Goal: Task Accomplishment & Management: Complete application form

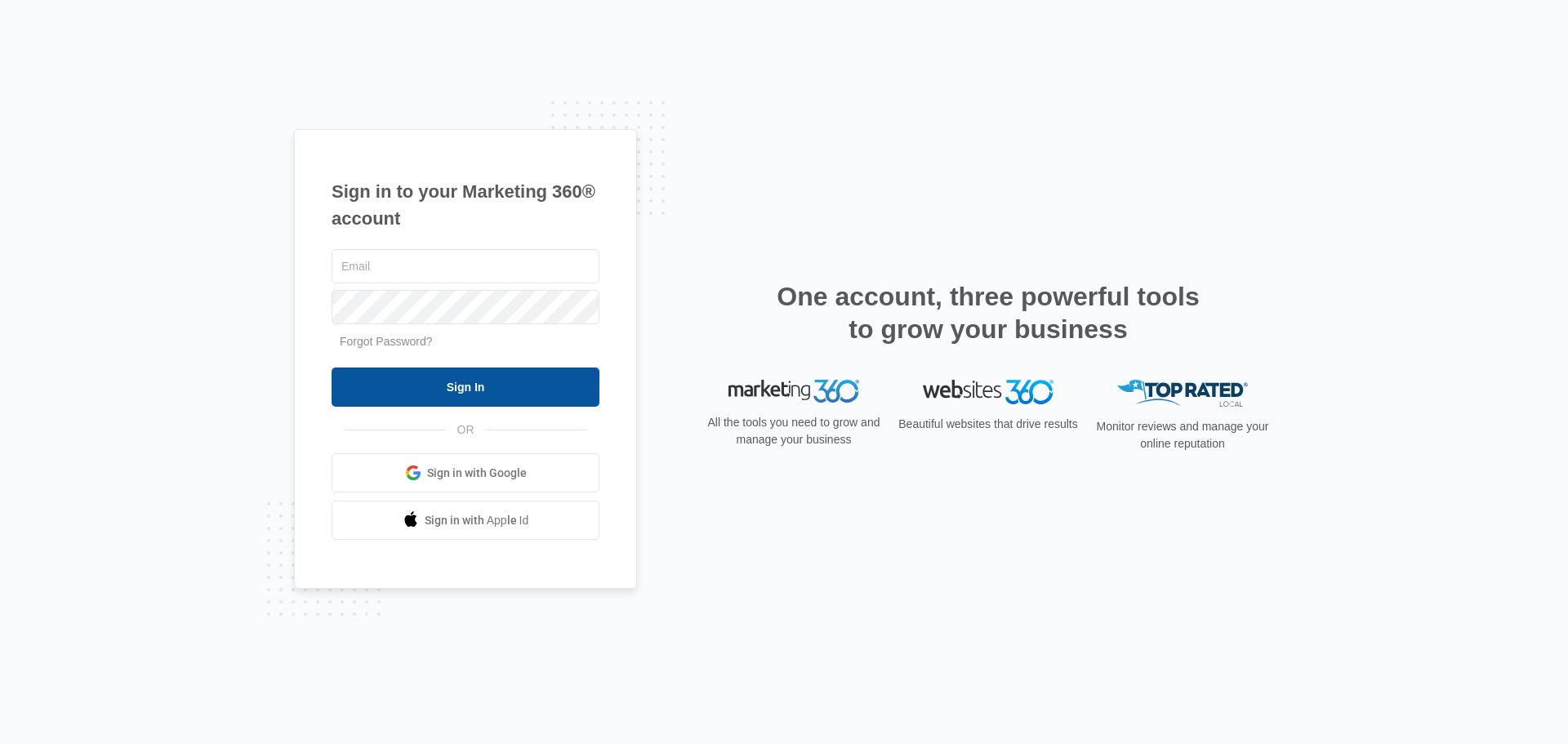
type input "[EMAIL_ADDRESS][DOMAIN_NAME]"
click at [467, 384] on input "Sign In" at bounding box center [465, 387] width 267 height 40
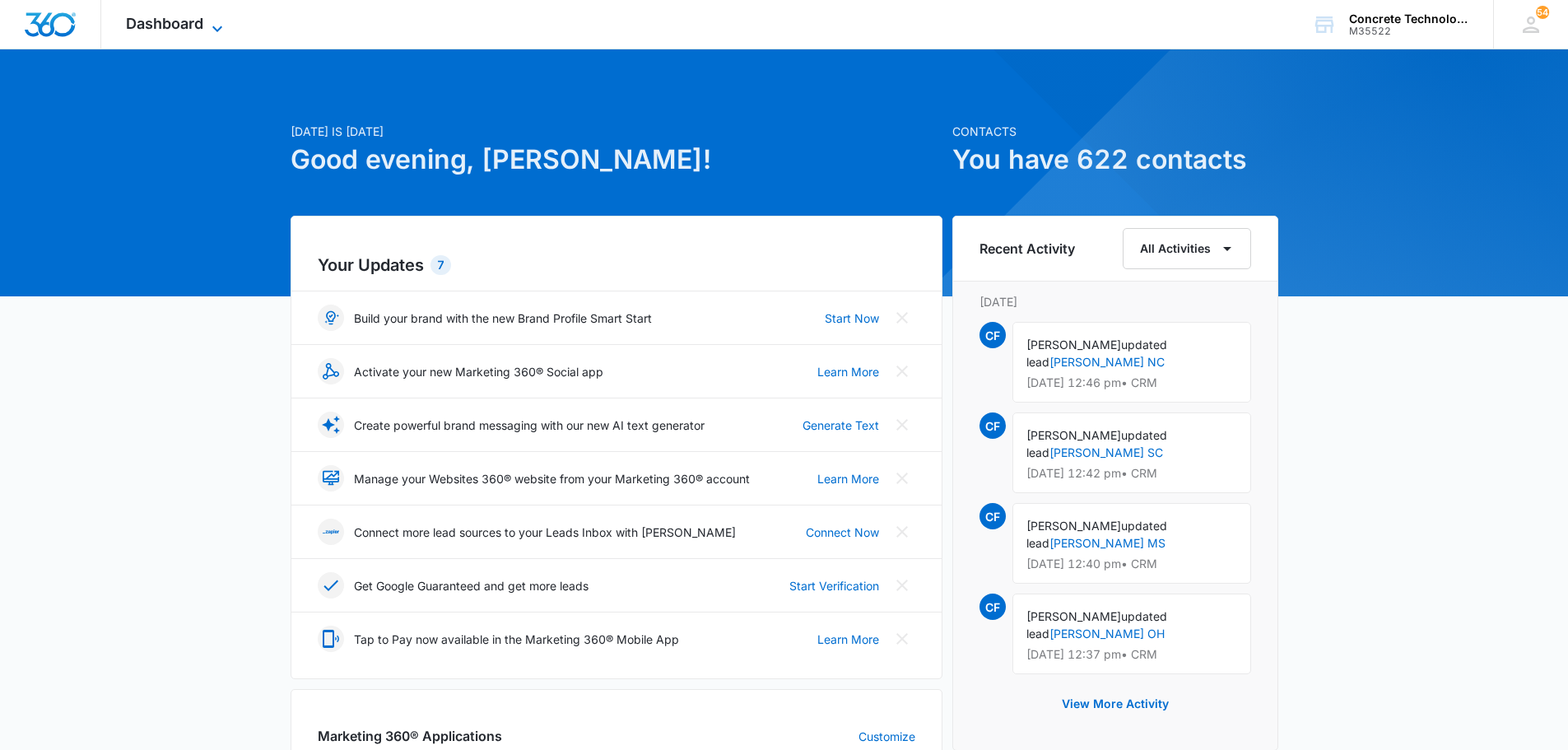
click at [214, 22] on icon at bounding box center [218, 29] width 20 height 20
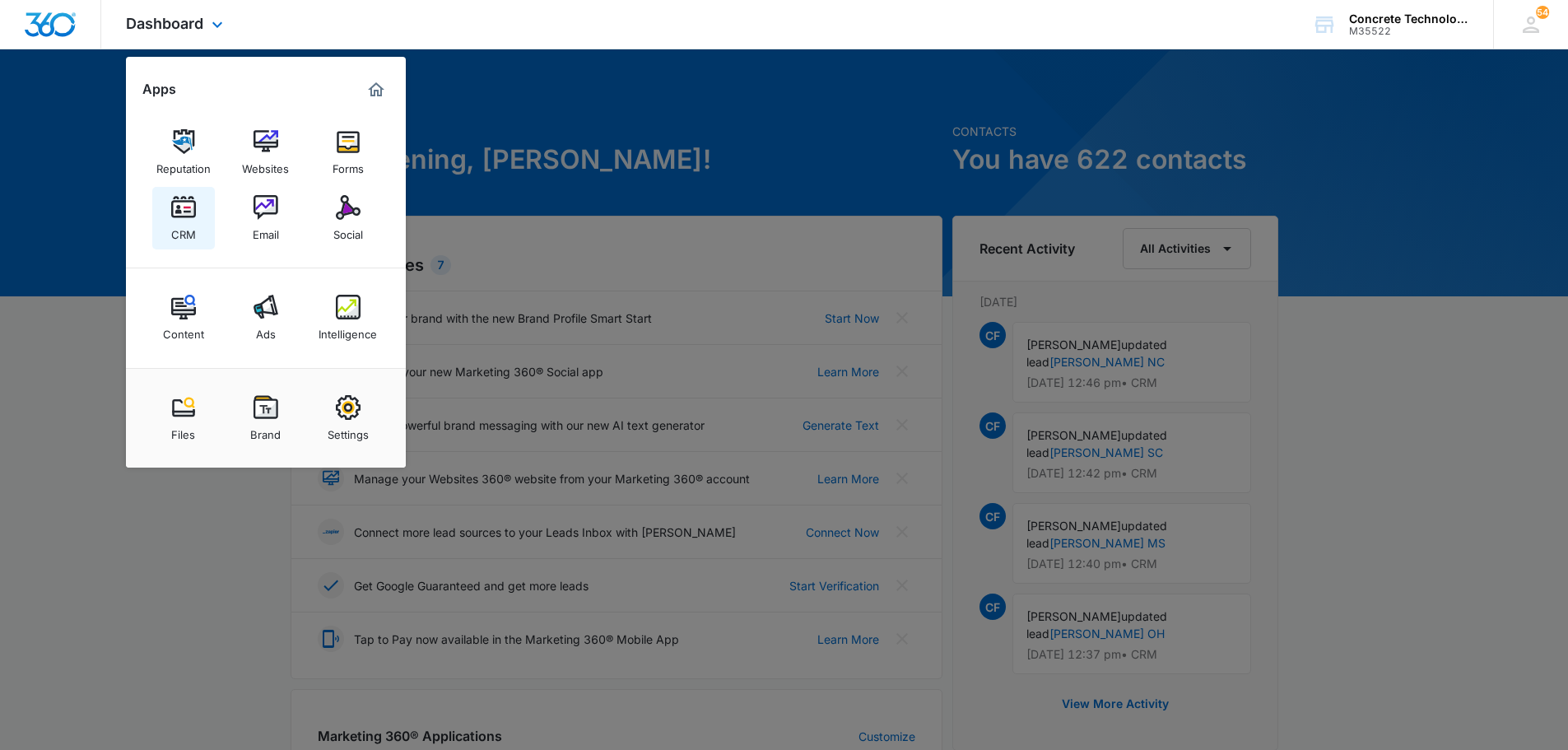
click at [182, 209] on img at bounding box center [183, 207] width 25 height 25
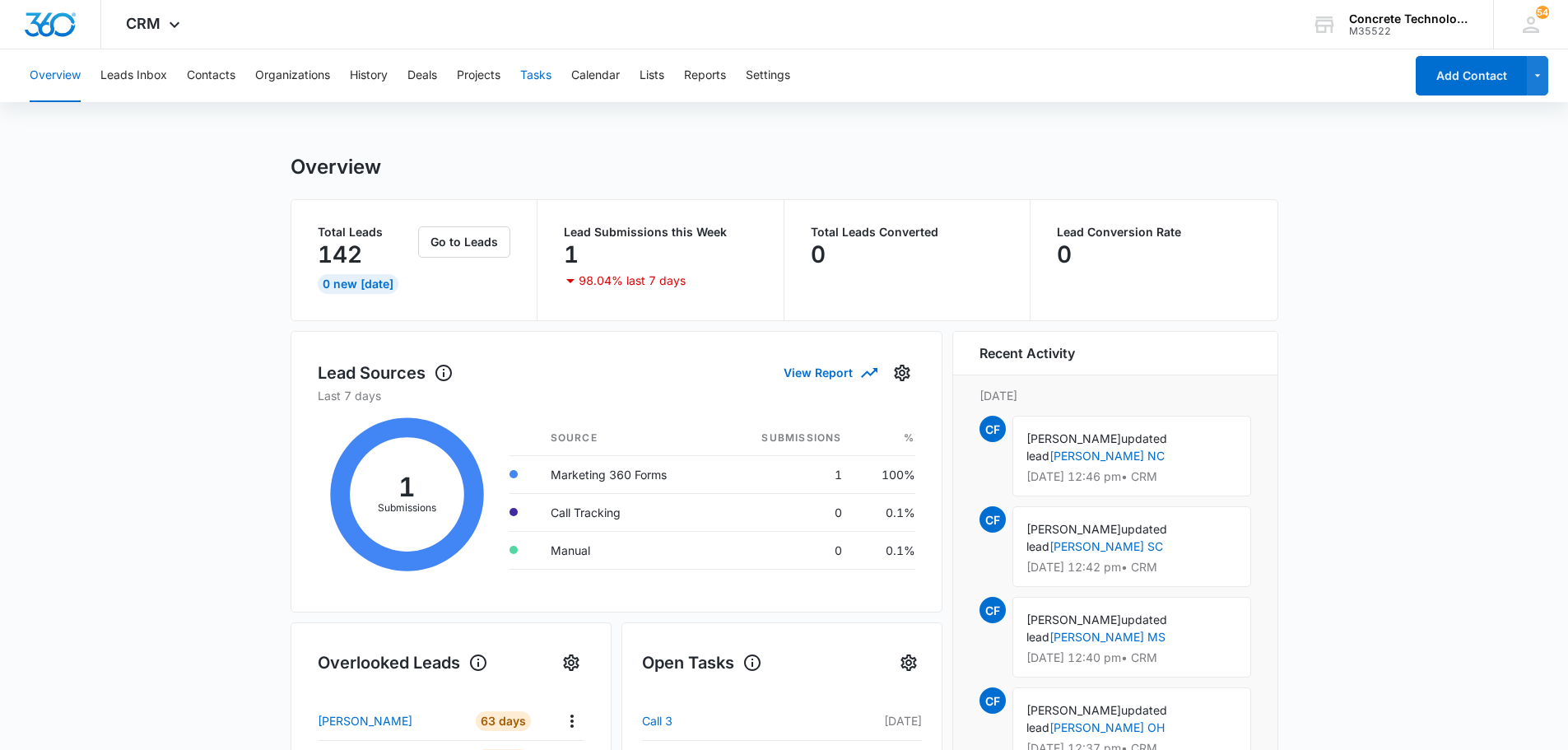
click at [547, 72] on button "Tasks" at bounding box center [536, 75] width 31 height 53
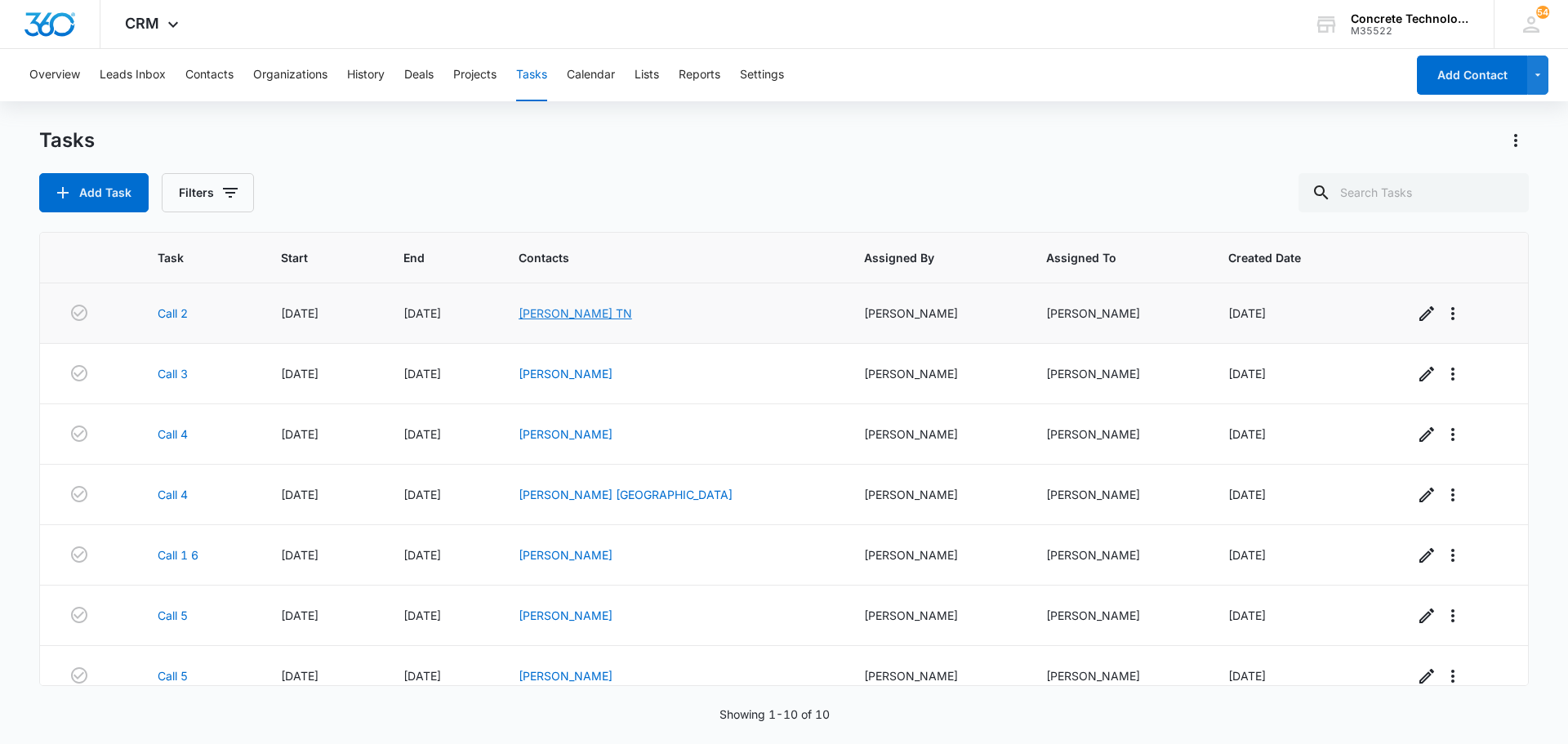
click at [624, 313] on link "[PERSON_NAME] TN" at bounding box center [576, 313] width 113 height 14
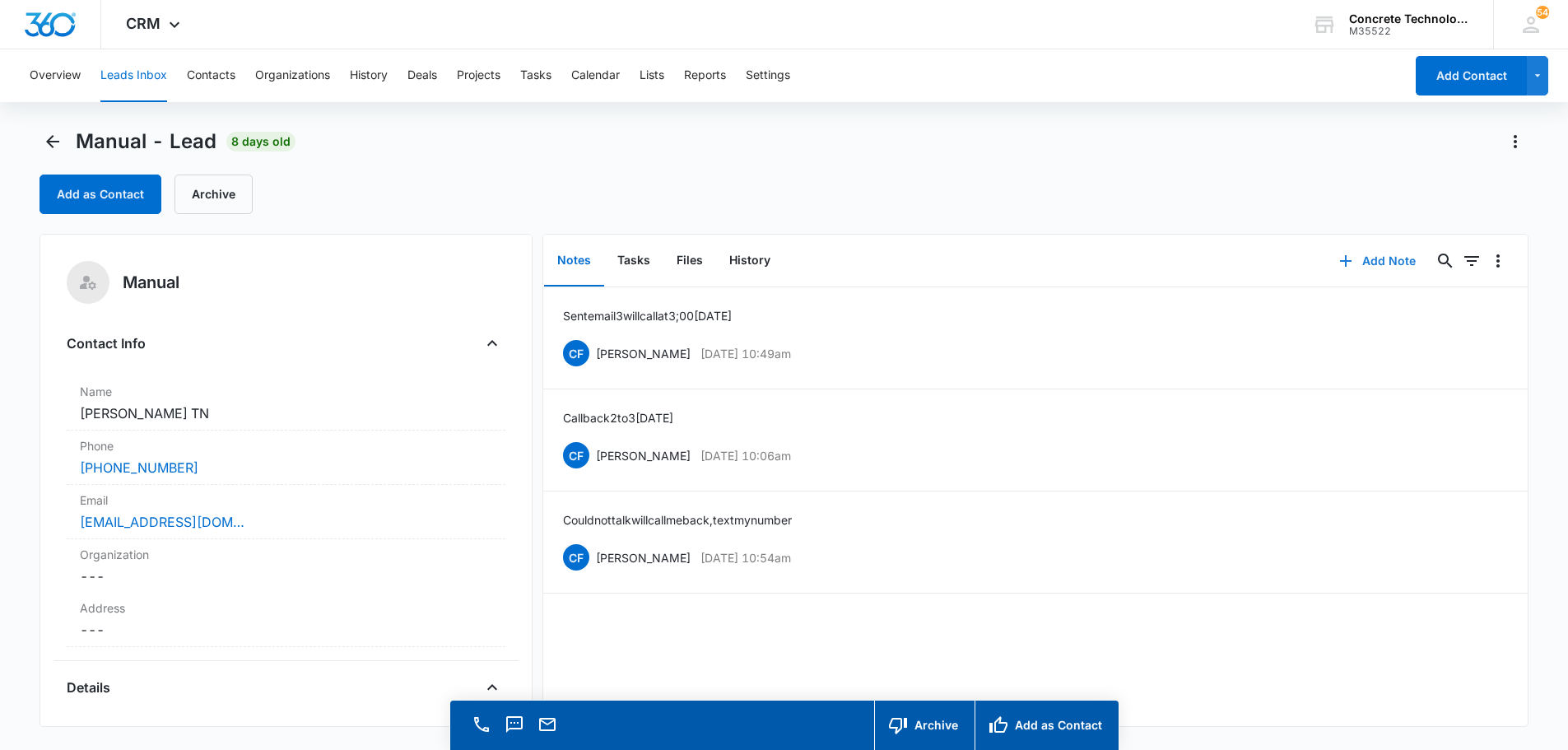
click at [1373, 262] on button "Add Note" at bounding box center [1377, 262] width 110 height 40
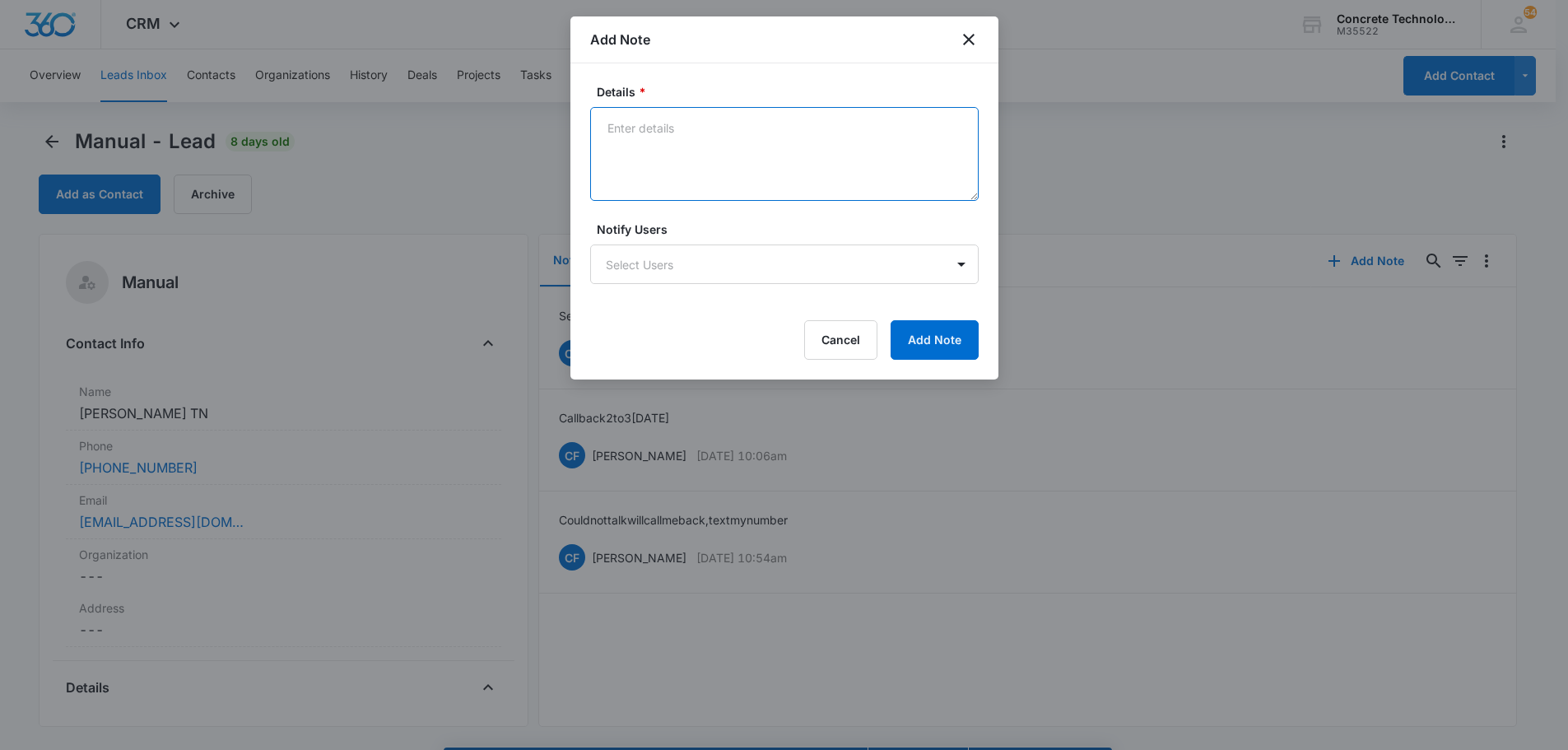
click at [614, 124] on textarea "Details *" at bounding box center [784, 153] width 389 height 94
type textarea "Good call he has a coffee shop. Wants another stream of income. He may want to …"
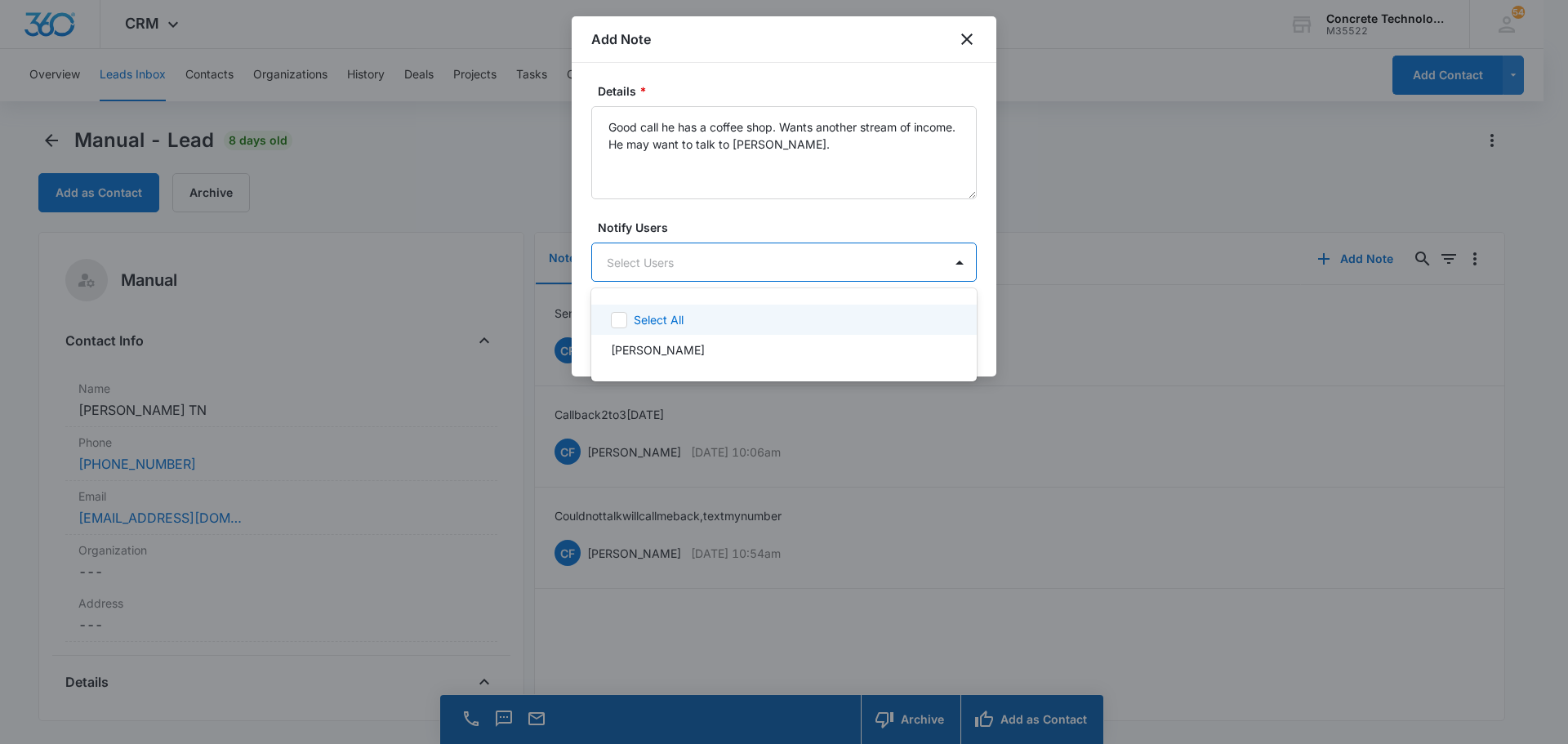
click at [638, 261] on body "CRM Apps Reputation Websites Forms CRM Email Social Content Ads Intelligence Fi…" at bounding box center [784, 372] width 1568 height 744
click at [651, 355] on p "[PERSON_NAME]" at bounding box center [657, 349] width 94 height 17
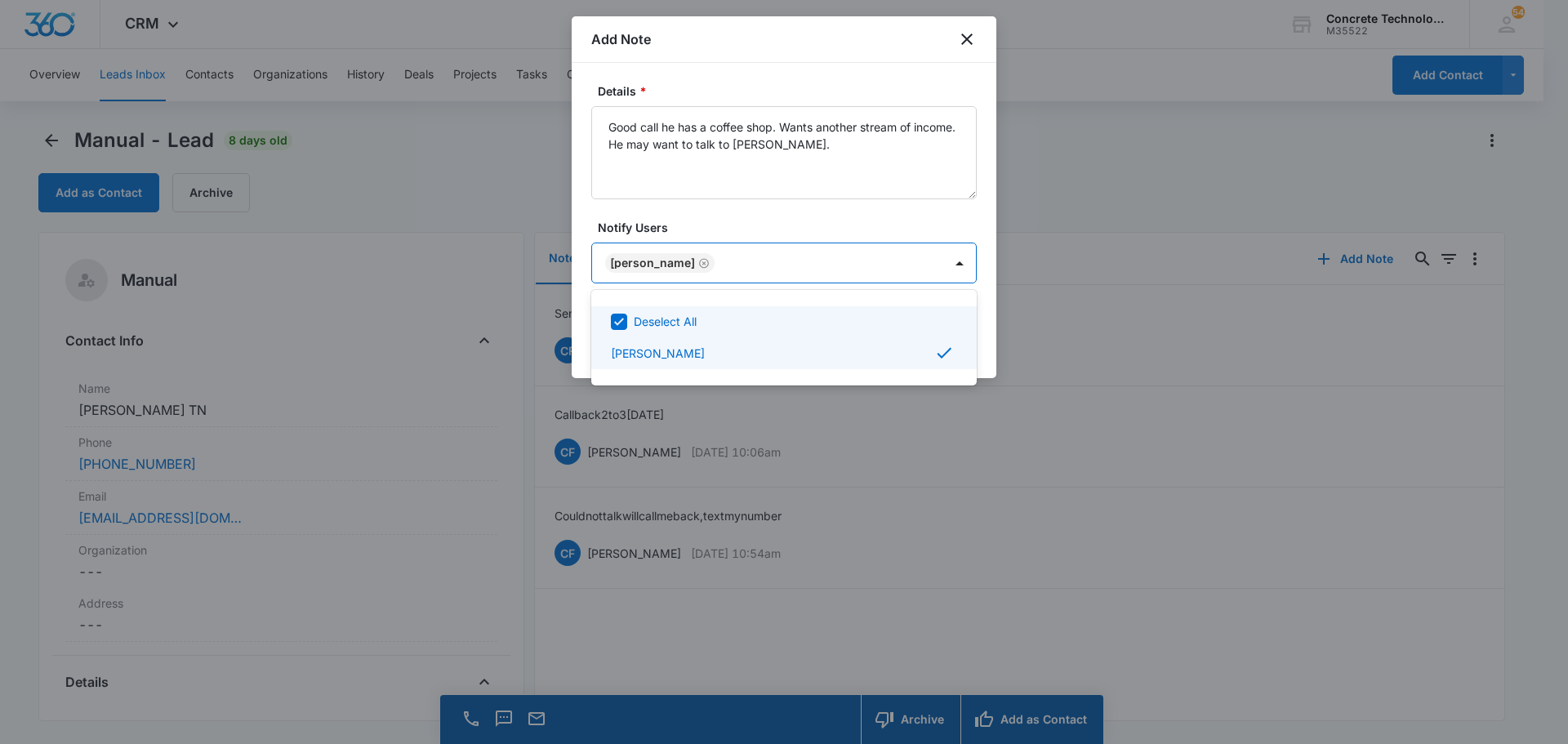
click at [943, 259] on div at bounding box center [784, 372] width 1568 height 744
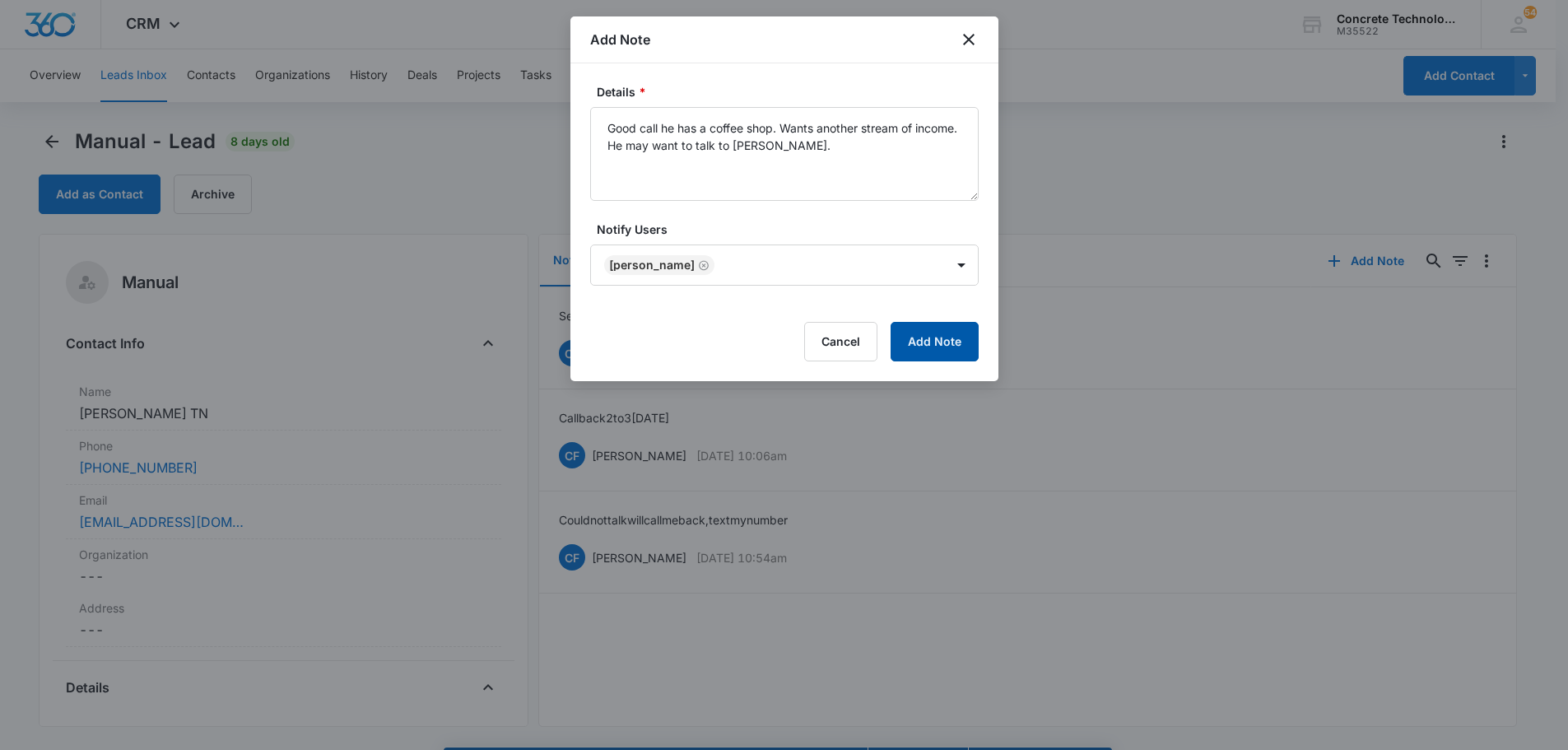
click at [947, 348] on button "Add Note" at bounding box center [934, 342] width 88 height 40
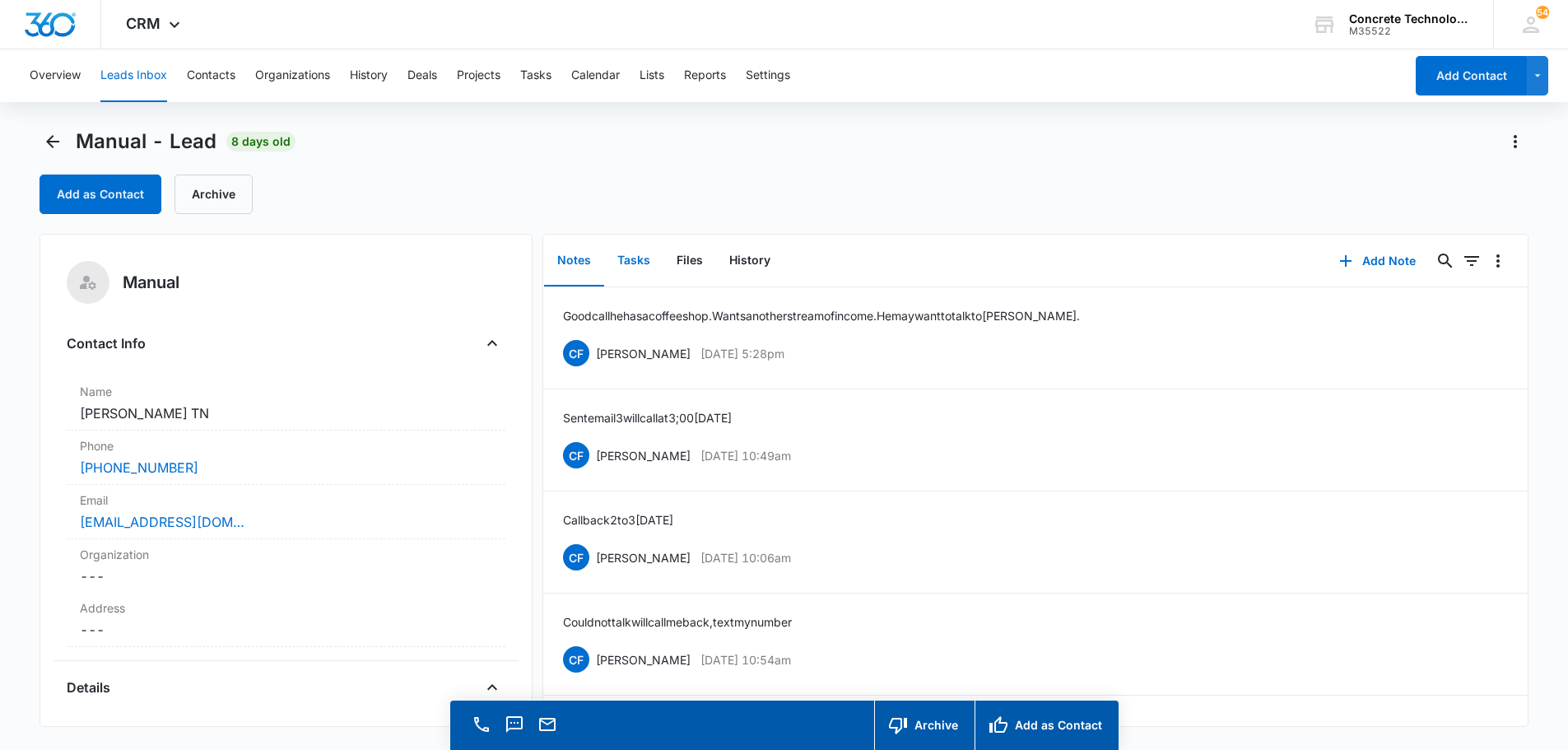
click at [632, 258] on button "Tasks" at bounding box center [634, 261] width 59 height 51
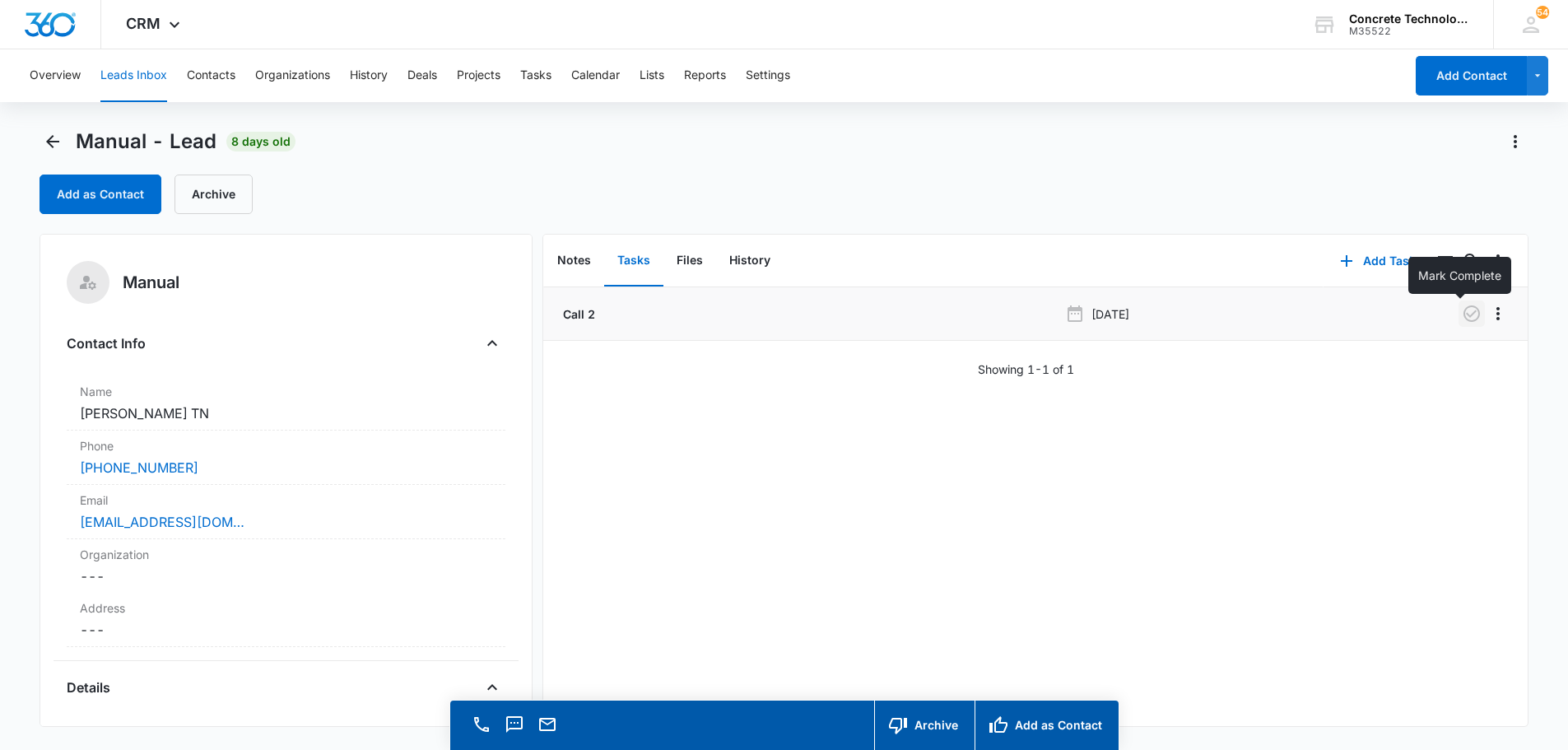
click at [1462, 312] on icon "button" at bounding box center [1472, 314] width 20 height 20
click at [1365, 263] on button "Add Task" at bounding box center [1378, 262] width 109 height 40
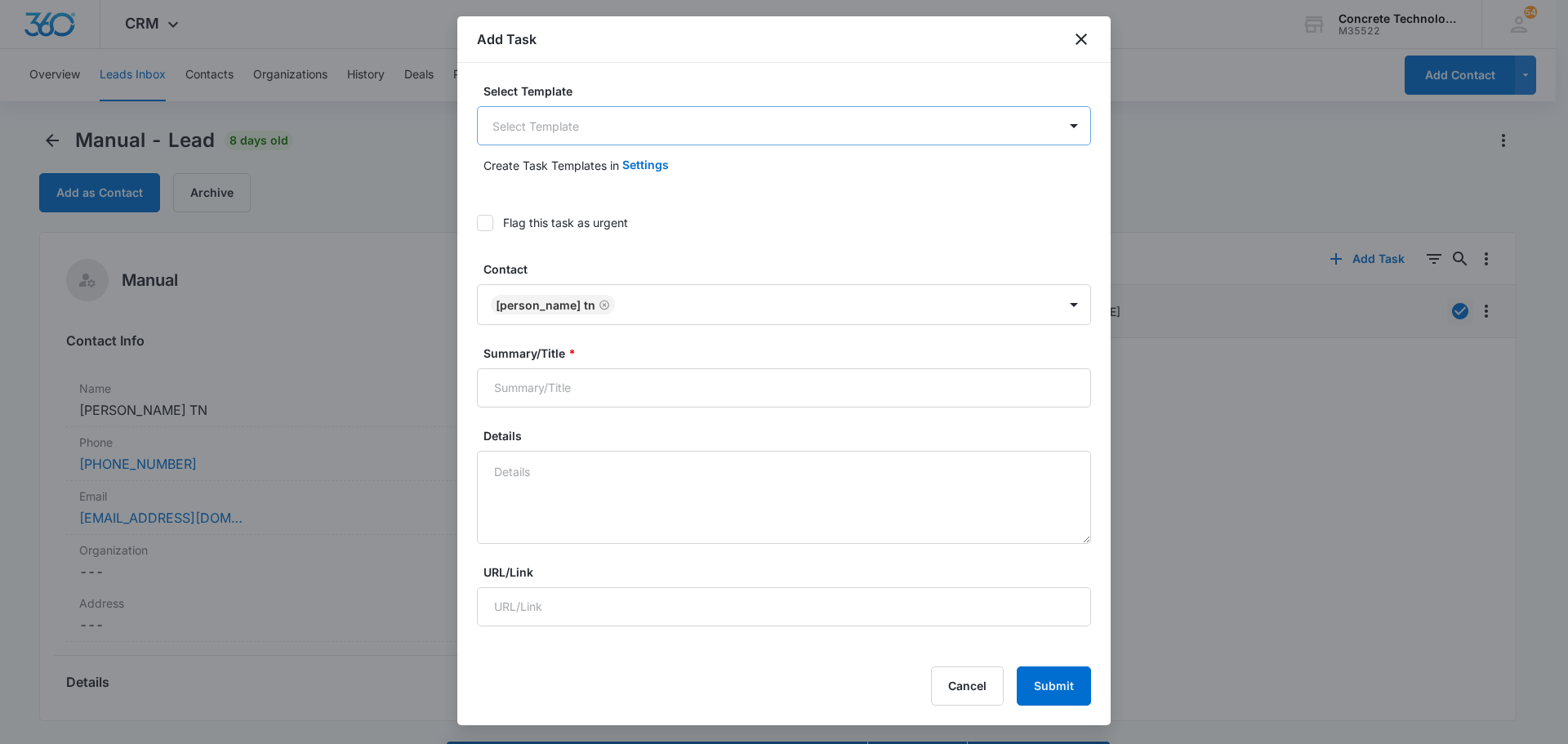
click at [507, 124] on body "CRM Apps Reputation Websites Forms CRM Email Social Content Ads Intelligence Fi…" at bounding box center [784, 395] width 1568 height 791
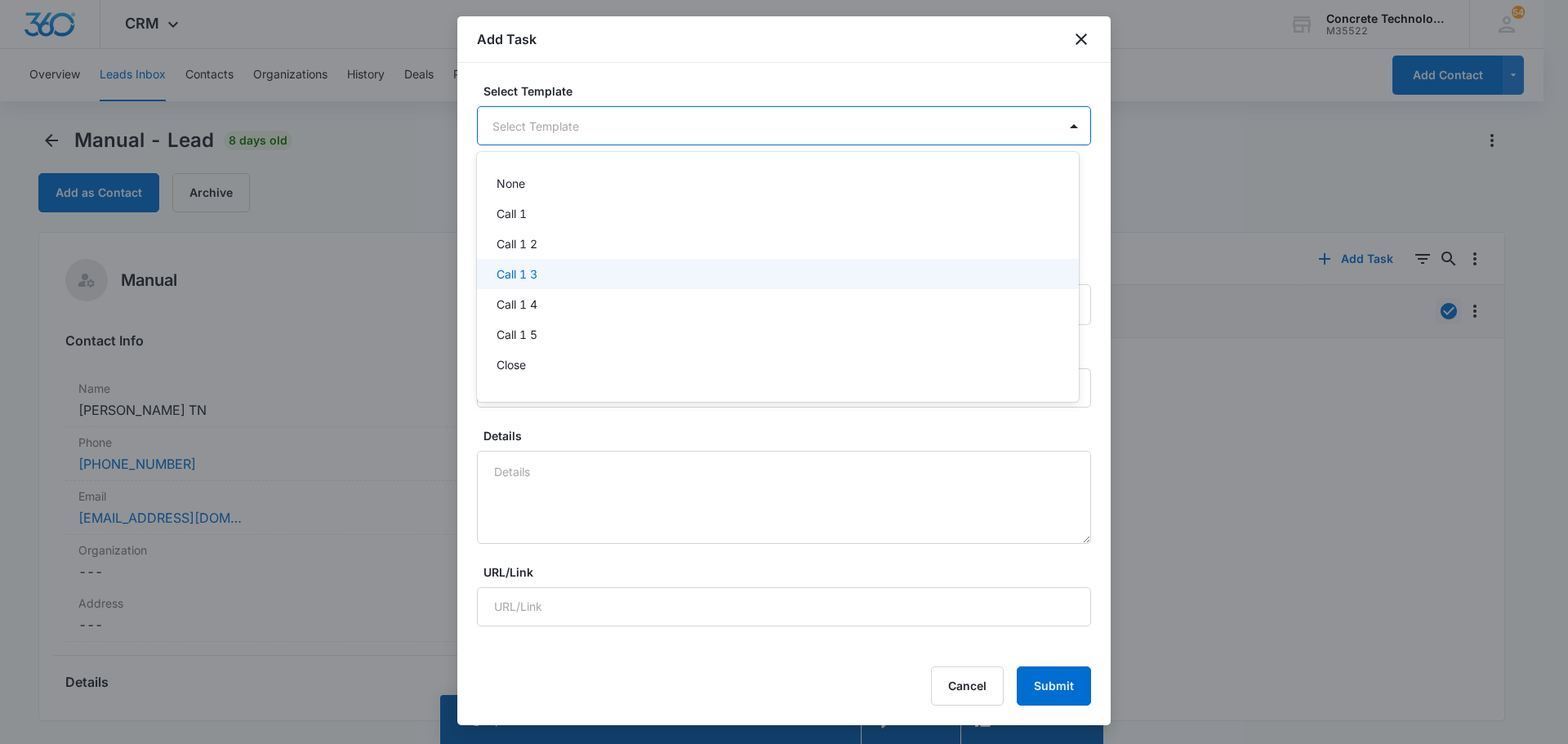
click at [522, 275] on p "Call 1 3" at bounding box center [516, 274] width 41 height 17
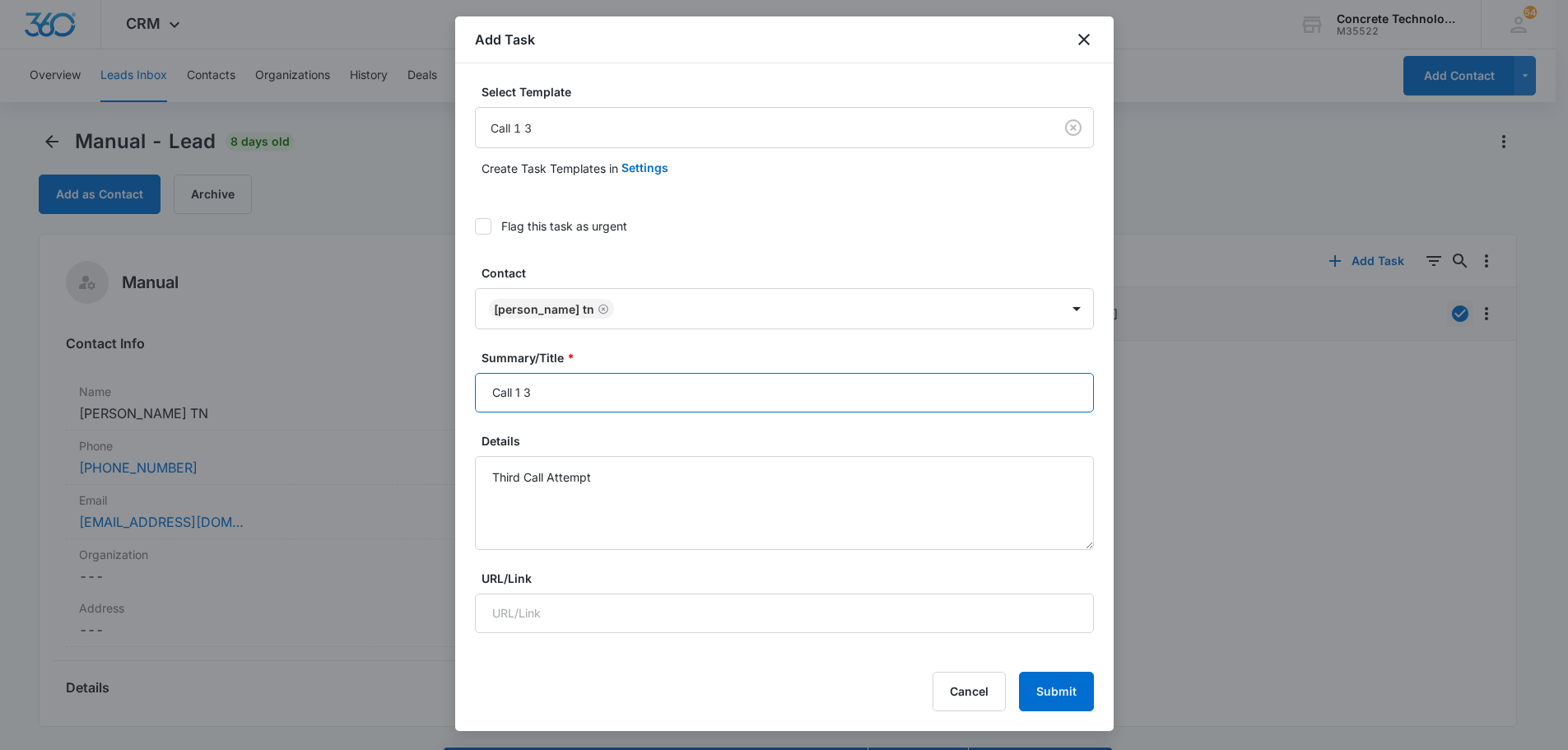
click at [521, 386] on input "Call 1 3" at bounding box center [784, 393] width 619 height 40
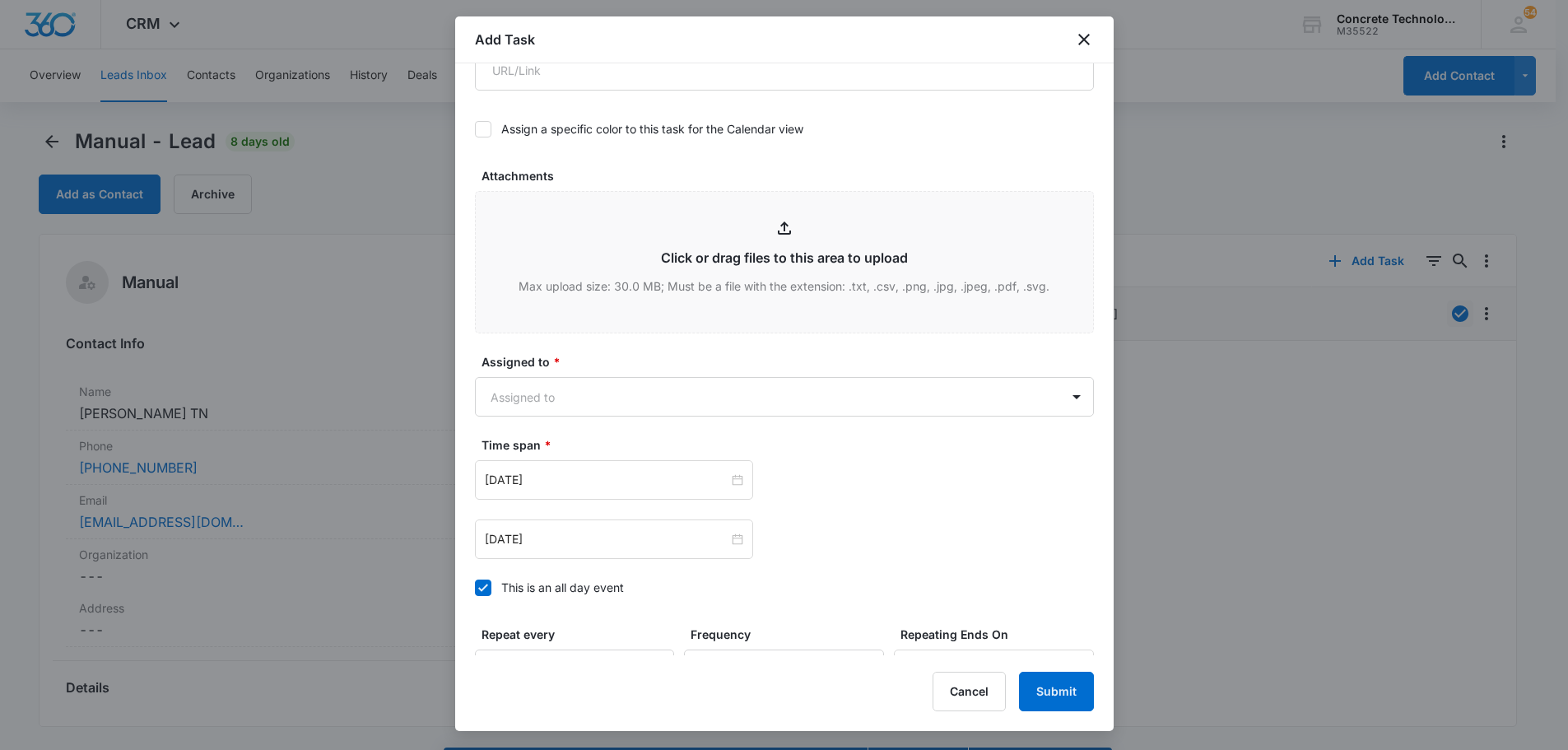
scroll to position [716, 0]
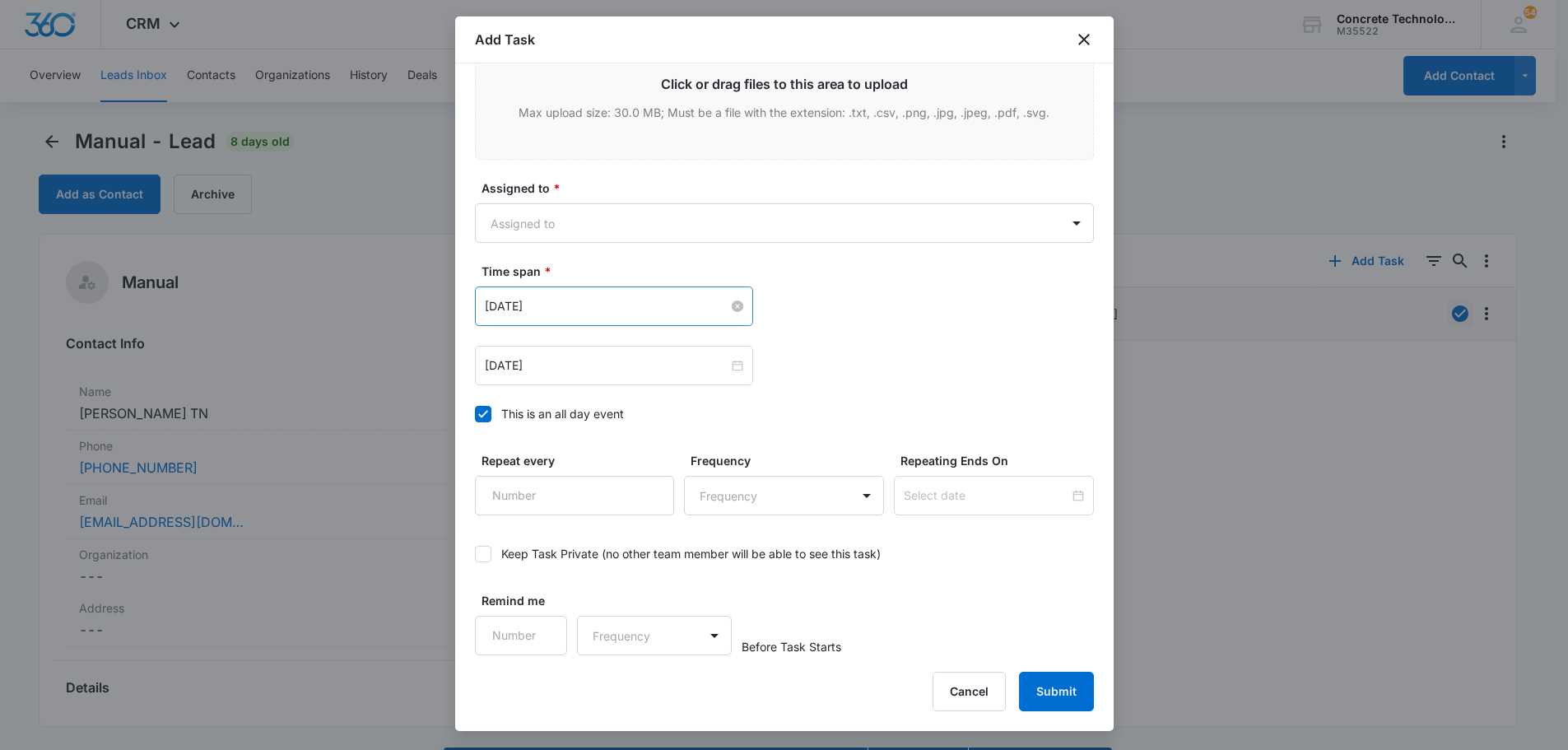
type input "Call 3"
click at [624, 309] on input "[DATE]" at bounding box center [606, 306] width 243 height 18
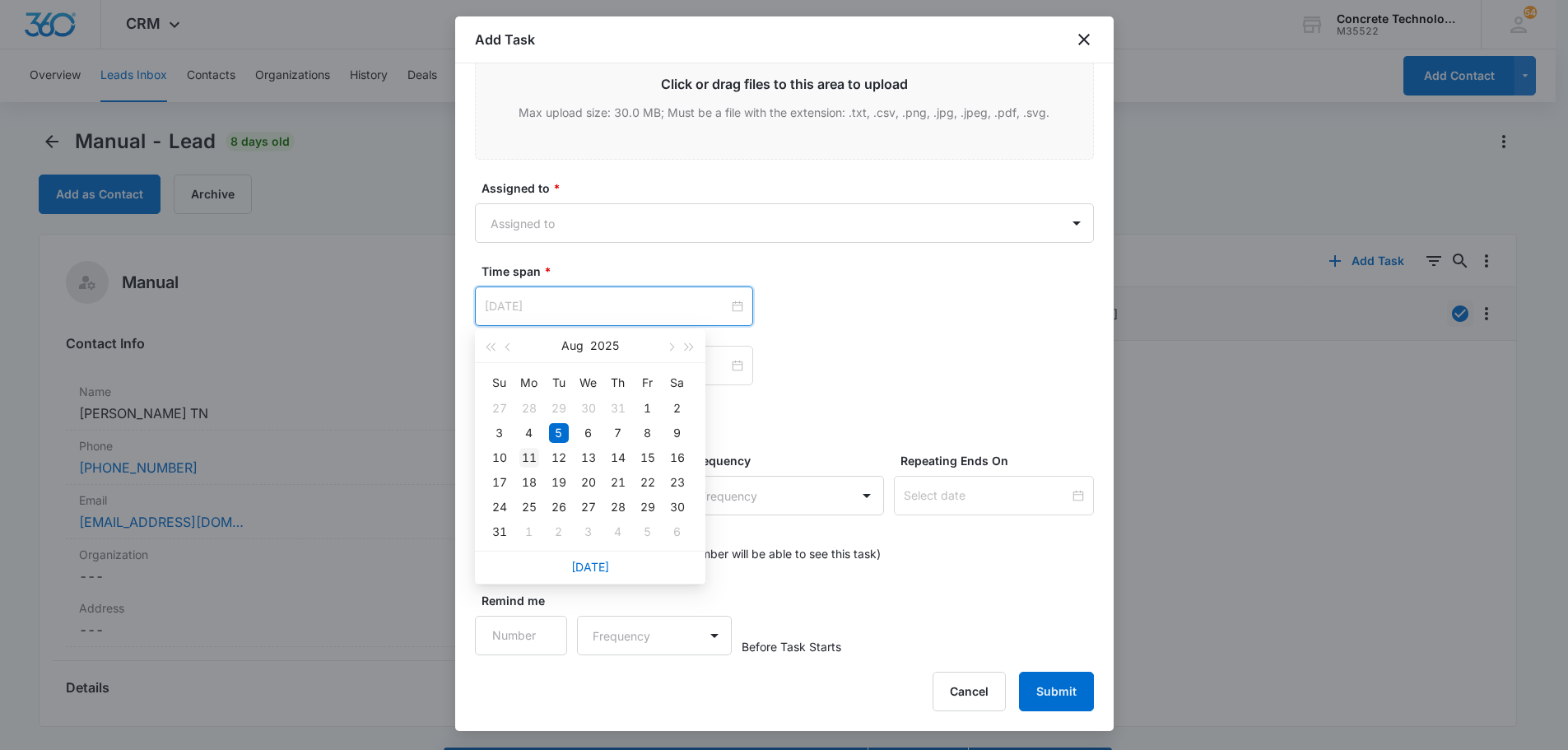
type input "[DATE]"
click at [530, 458] on div "11" at bounding box center [529, 458] width 20 height 20
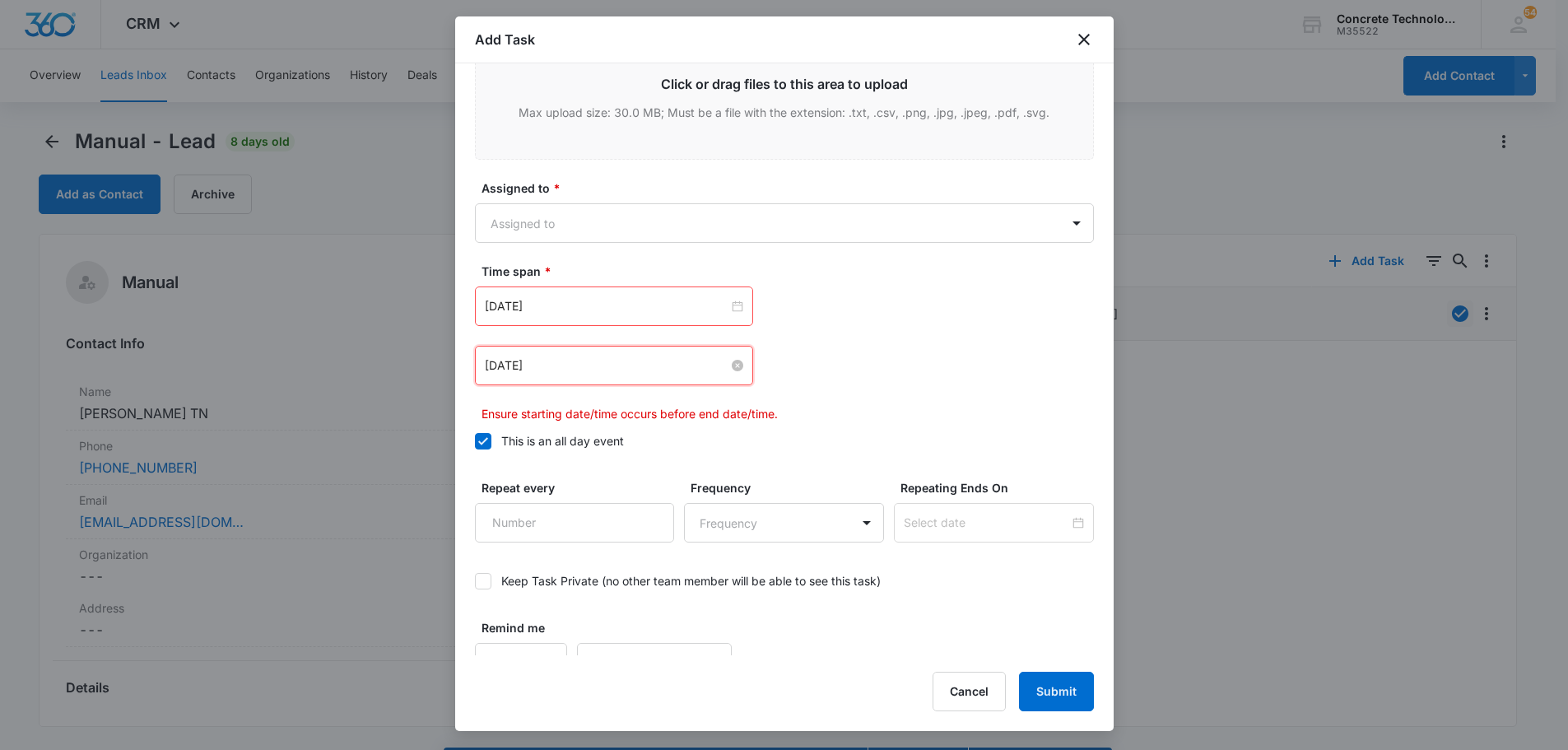
click at [663, 361] on input "[DATE]" at bounding box center [606, 366] width 243 height 18
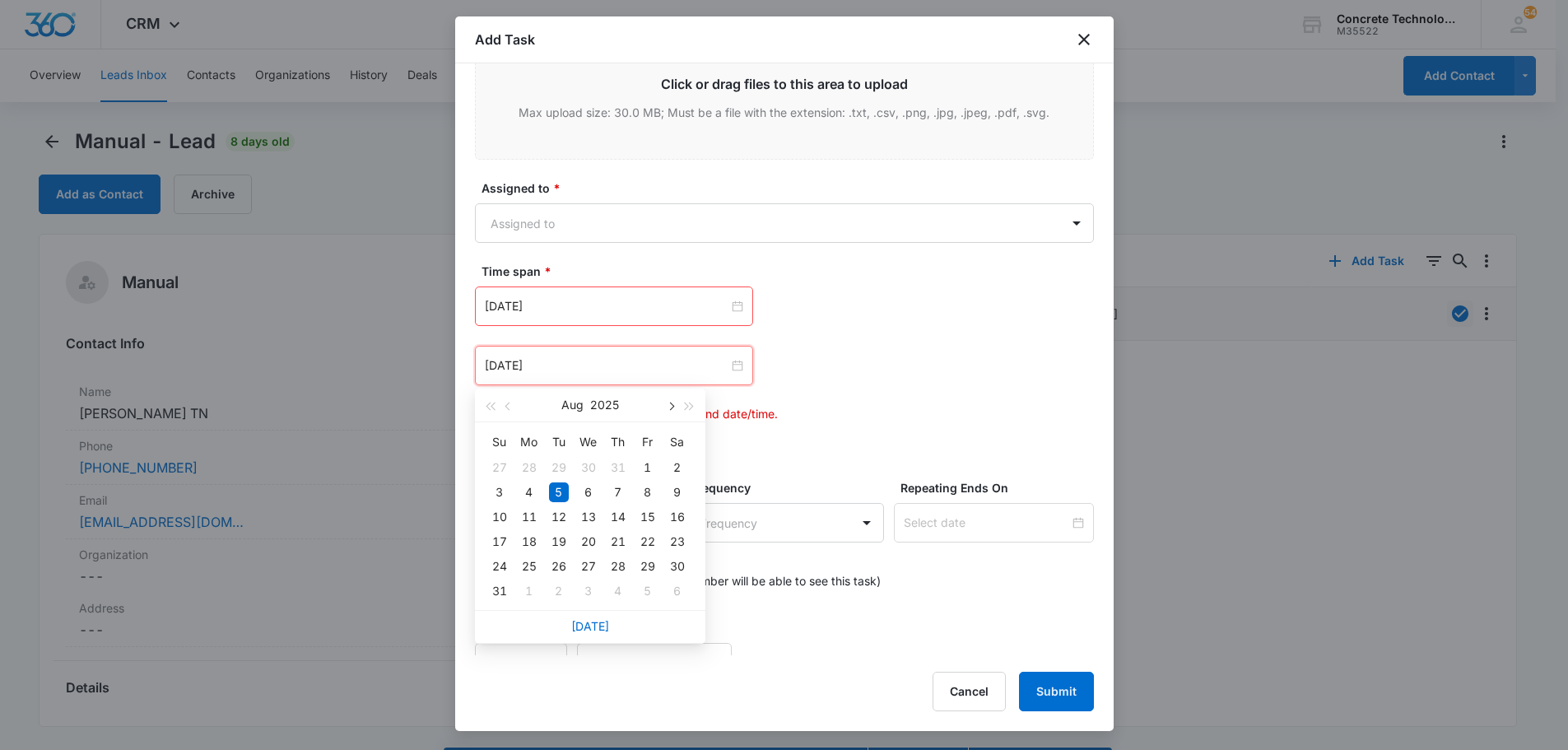
click at [667, 406] on span "button" at bounding box center [670, 406] width 8 height 8
click at [671, 406] on span "button" at bounding box center [670, 406] width 8 height 8
click at [508, 406] on span "button" at bounding box center [508, 406] width 8 height 8
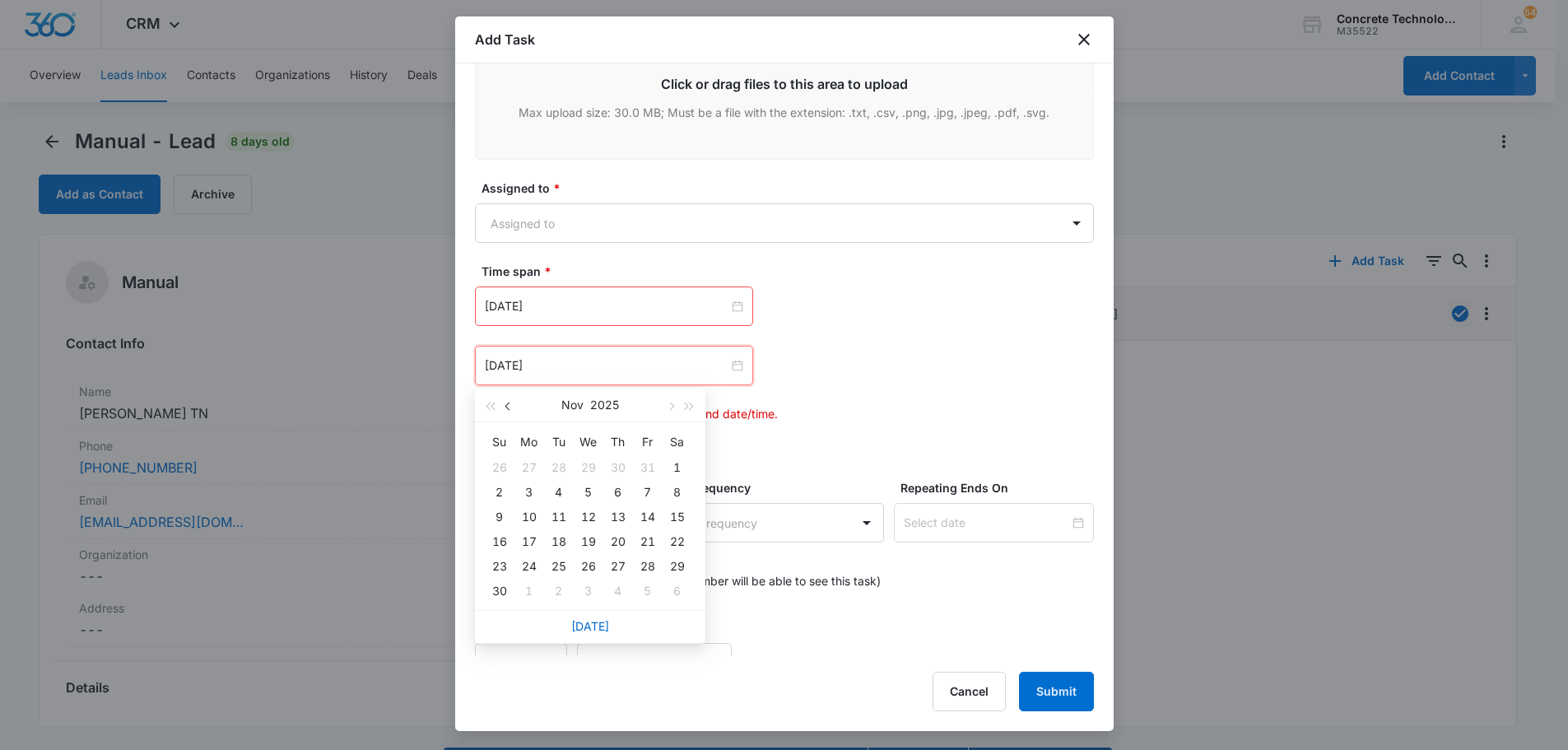
click at [508, 406] on span "button" at bounding box center [508, 406] width 8 height 8
type input "[DATE]"
click at [532, 519] on div "13" at bounding box center [529, 518] width 20 height 20
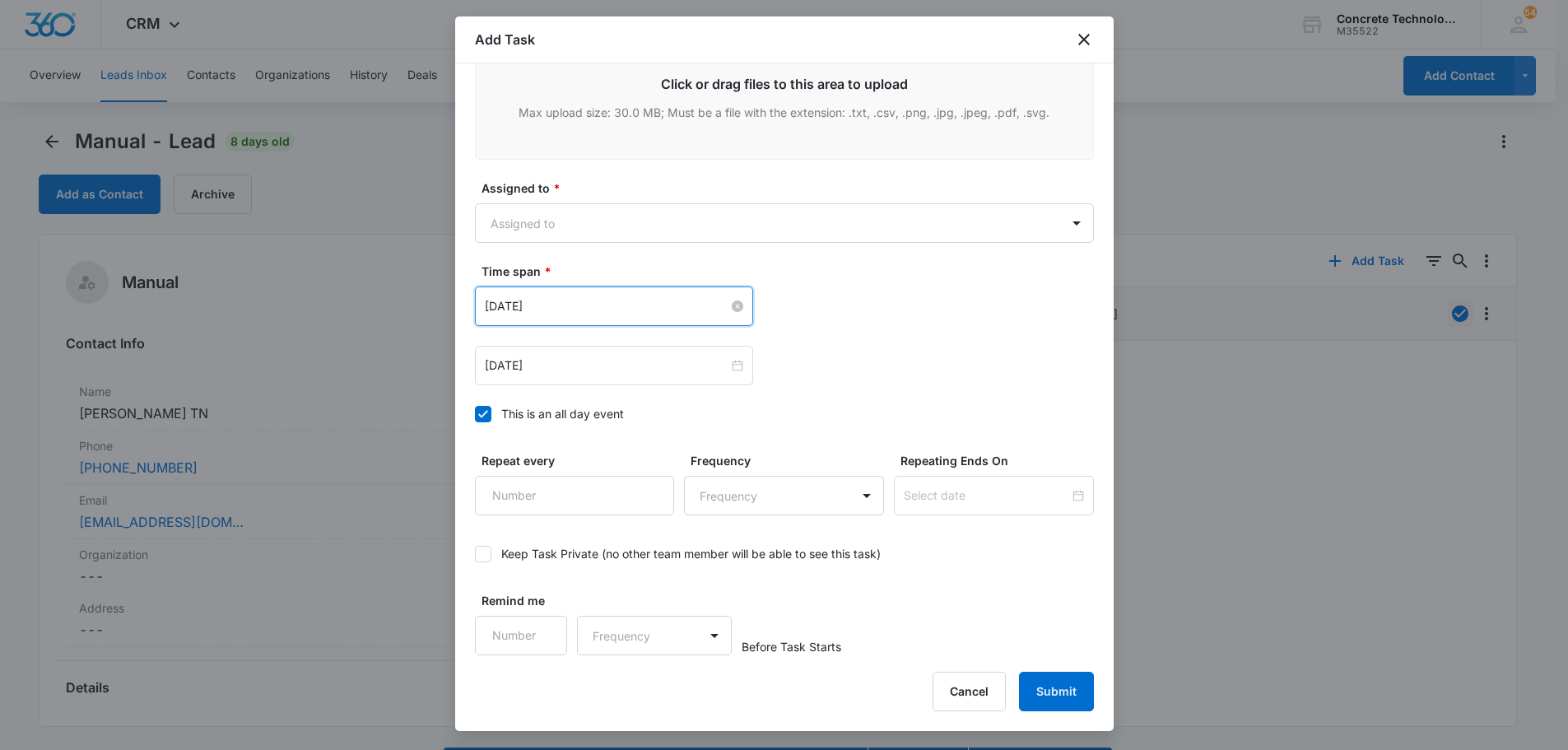
click at [712, 312] on input "[DATE]" at bounding box center [606, 306] width 243 height 18
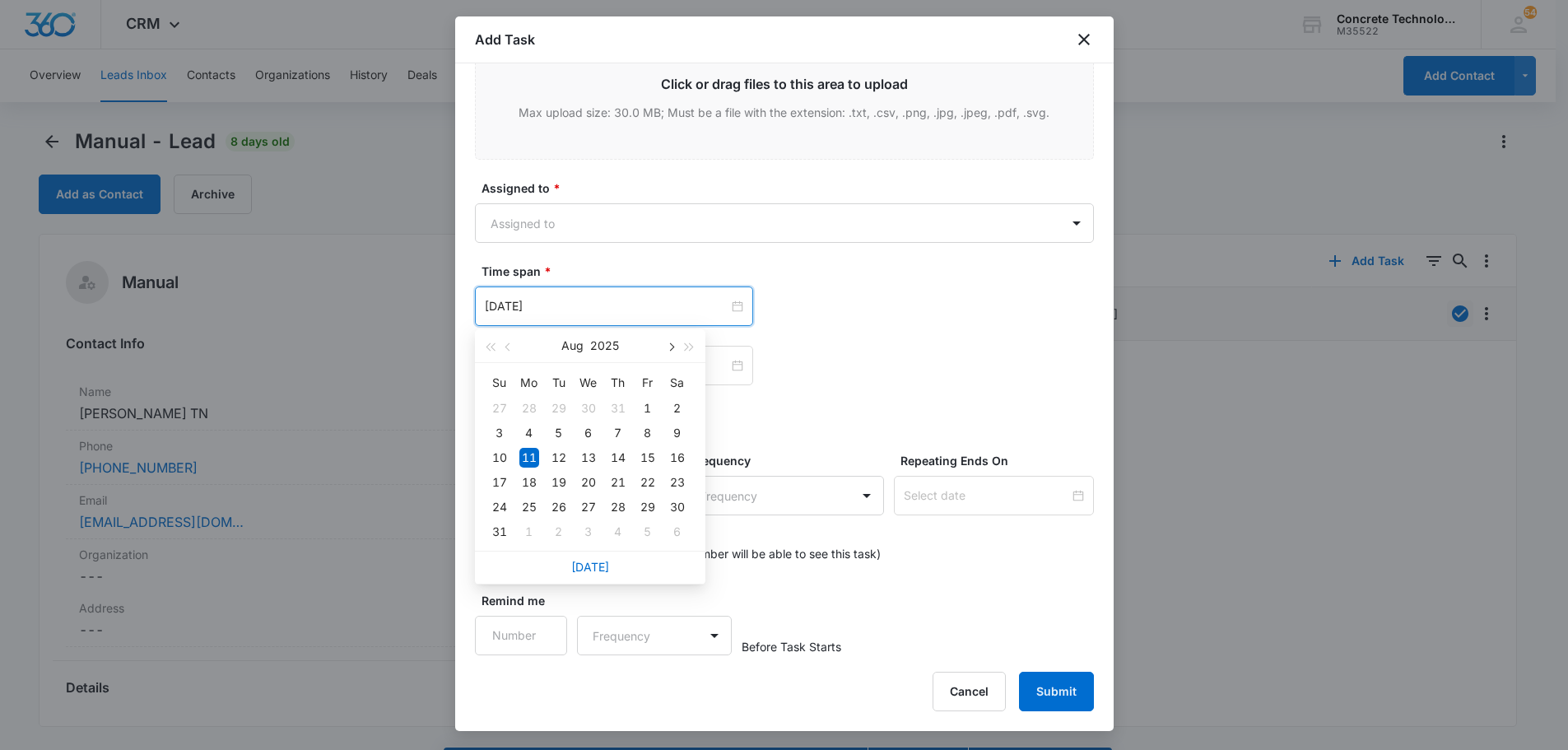
click at [671, 347] on span "button" at bounding box center [670, 347] width 8 height 8
type input "[DATE]"
click at [529, 457] on div "13" at bounding box center [529, 458] width 20 height 20
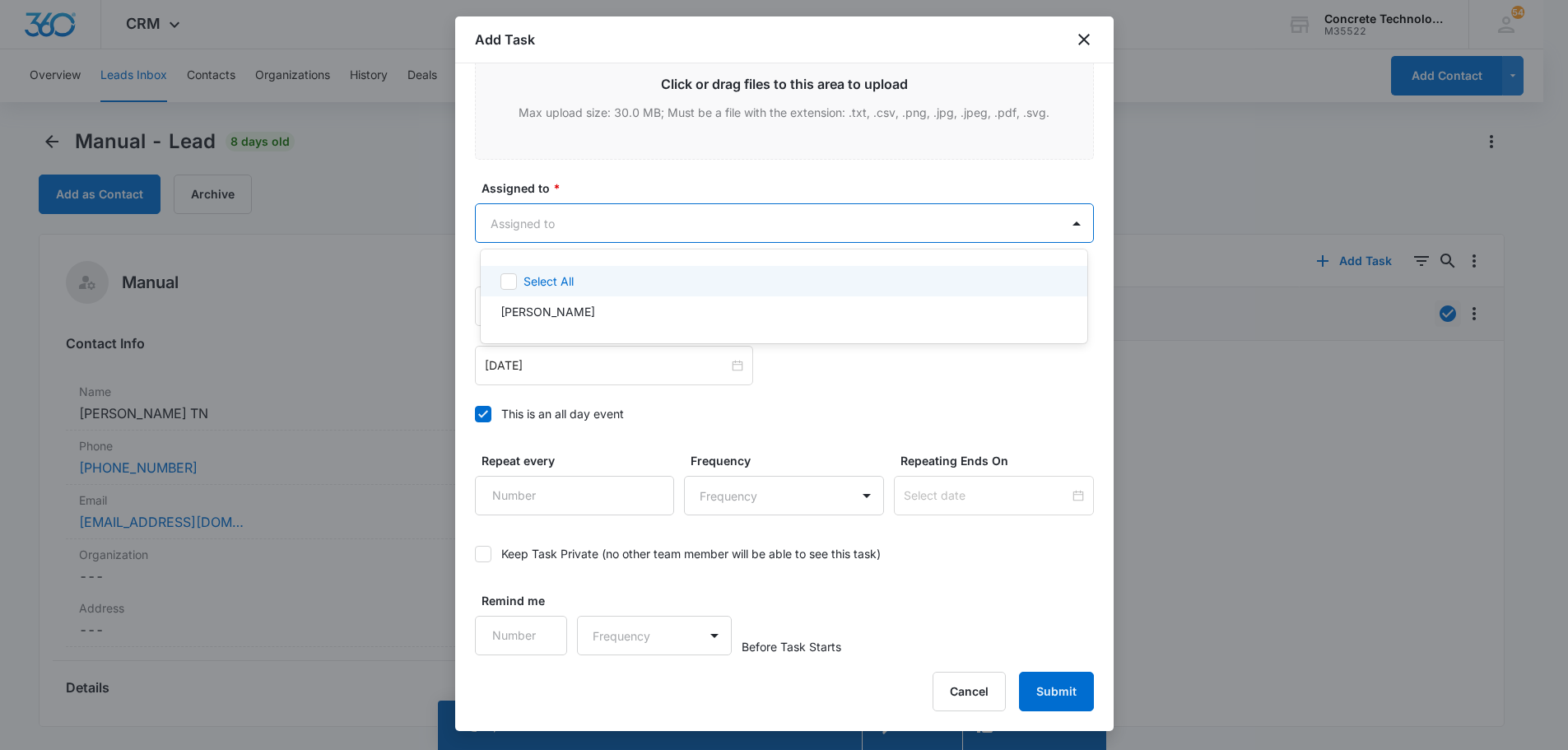
click at [520, 220] on body "CRM Apps Reputation Websites Forms CRM Email Social Content Ads Intelligence Fi…" at bounding box center [784, 375] width 1568 height 750
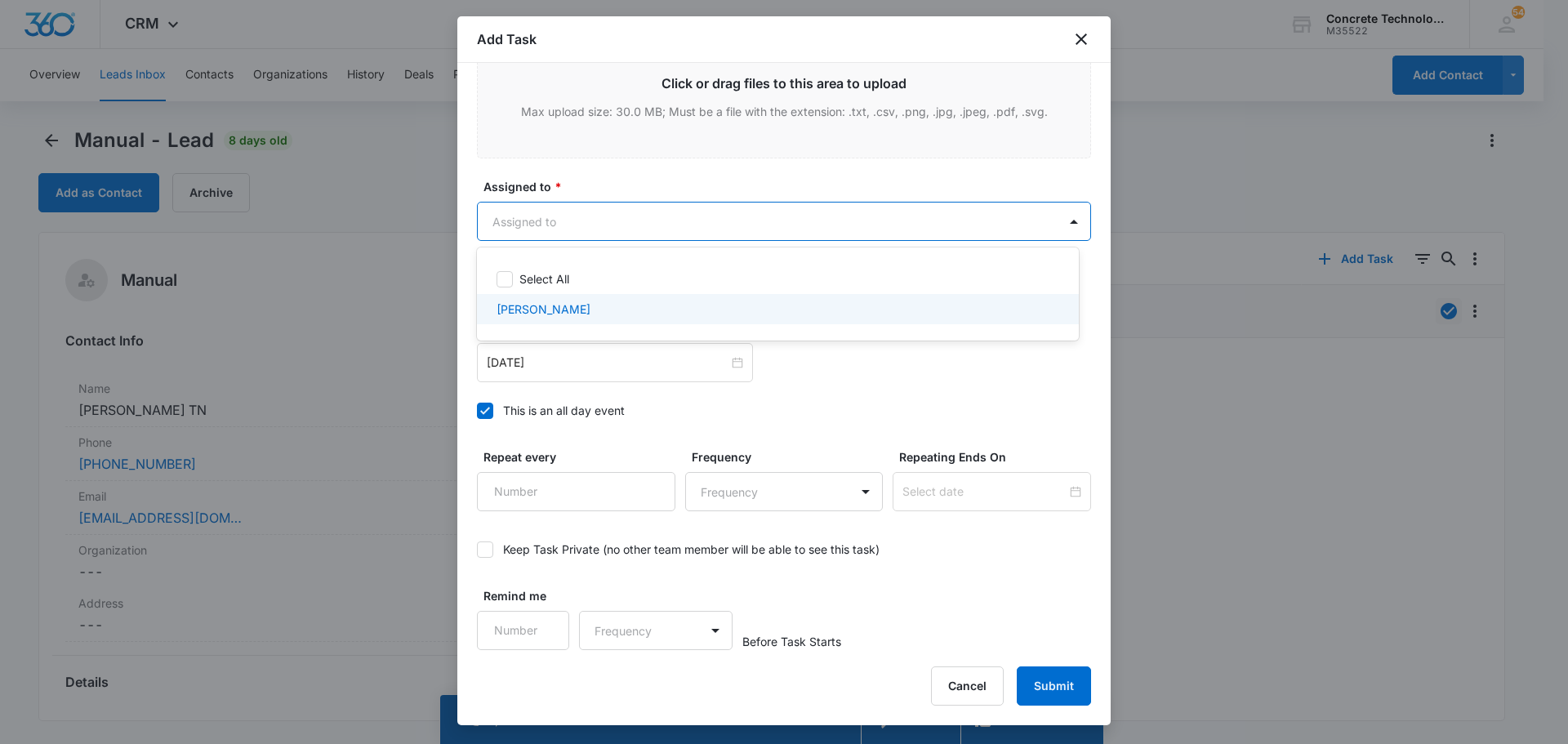
click at [548, 306] on p "[PERSON_NAME]" at bounding box center [543, 309] width 94 height 17
checkbox input "true"
click at [1056, 680] on div at bounding box center [784, 372] width 1568 height 744
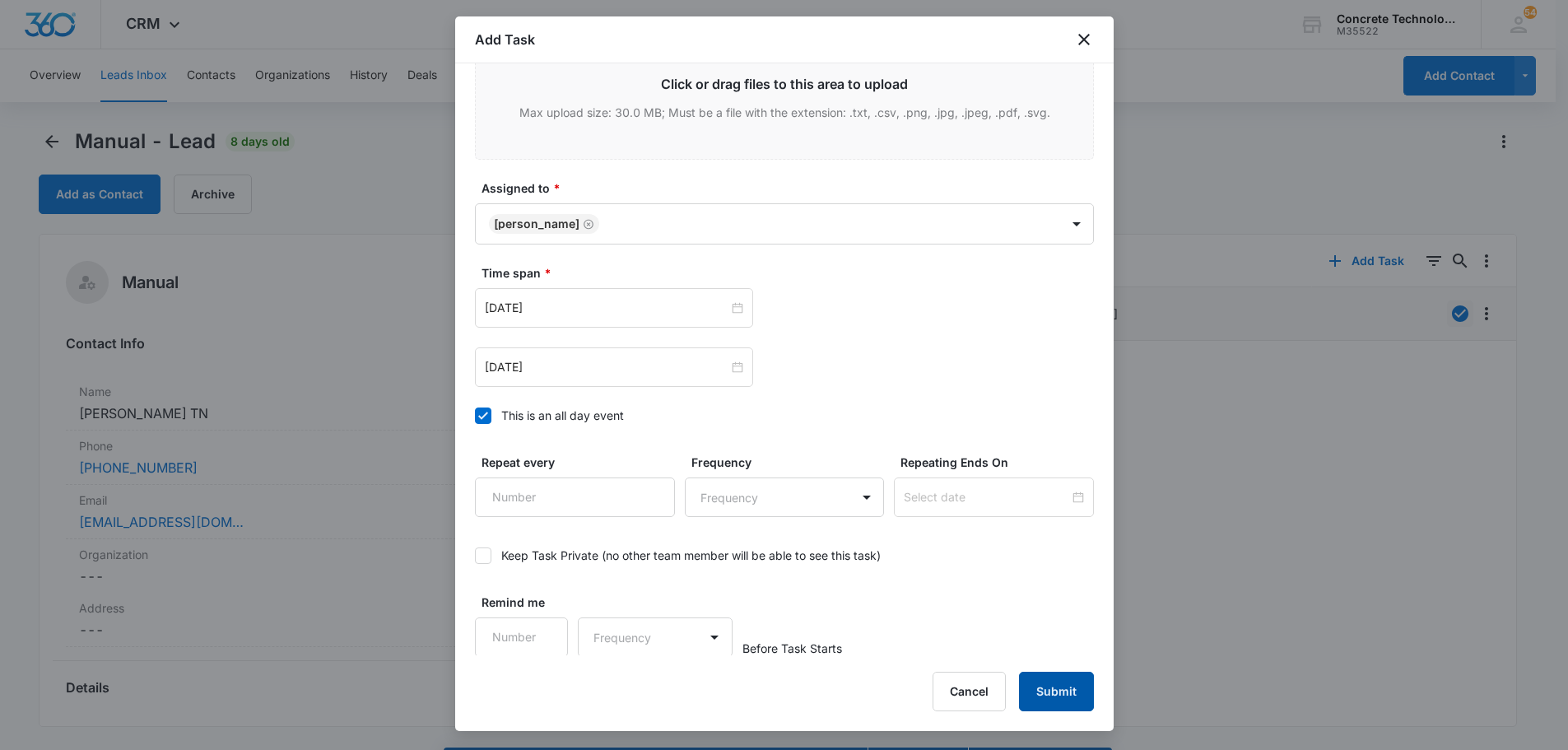
click at [1064, 686] on button "Submit" at bounding box center [1057, 692] width 75 height 40
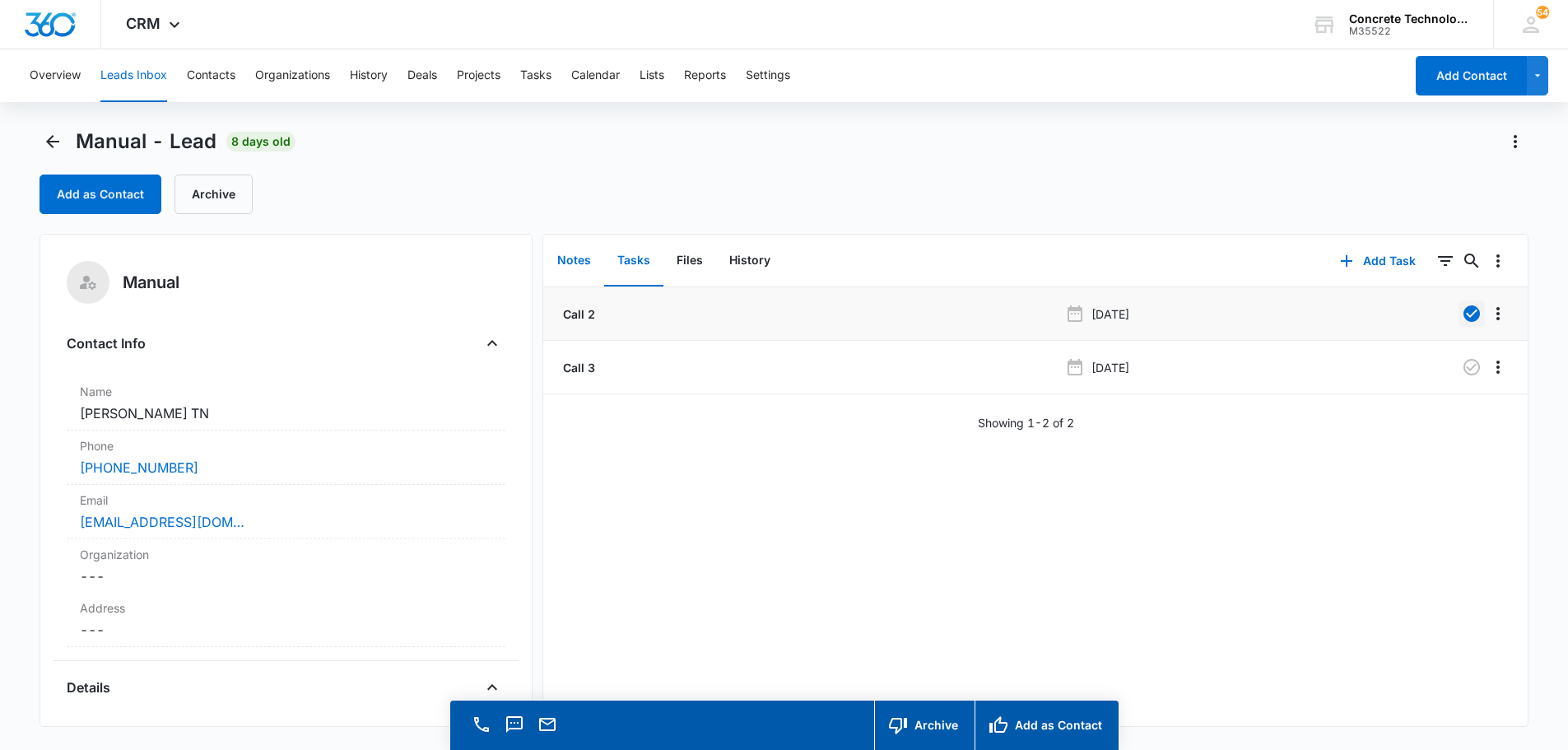
click at [578, 253] on button "Notes" at bounding box center [574, 261] width 60 height 51
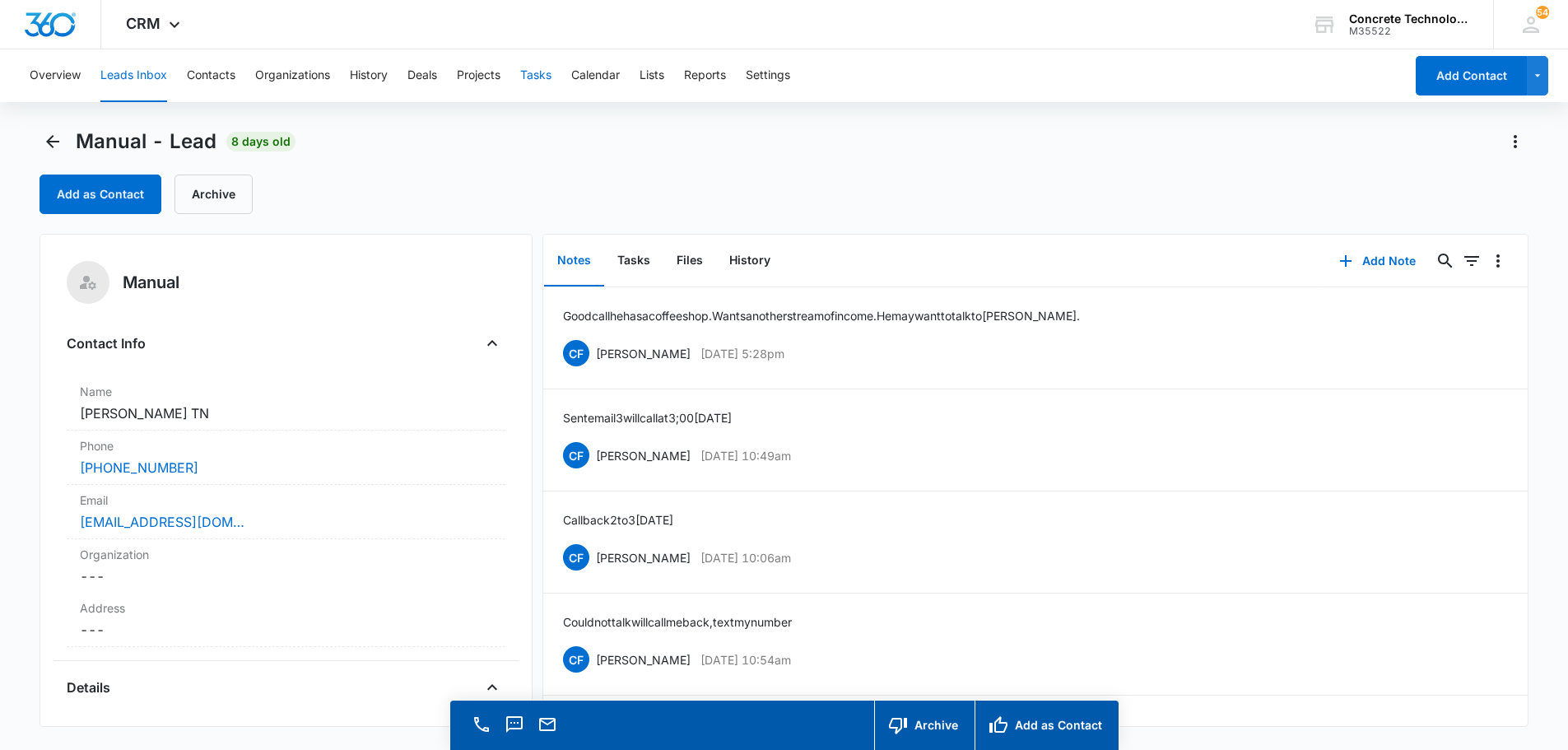
click at [535, 67] on button "Tasks" at bounding box center [536, 75] width 31 height 53
